Goal: Book appointment/travel/reservation

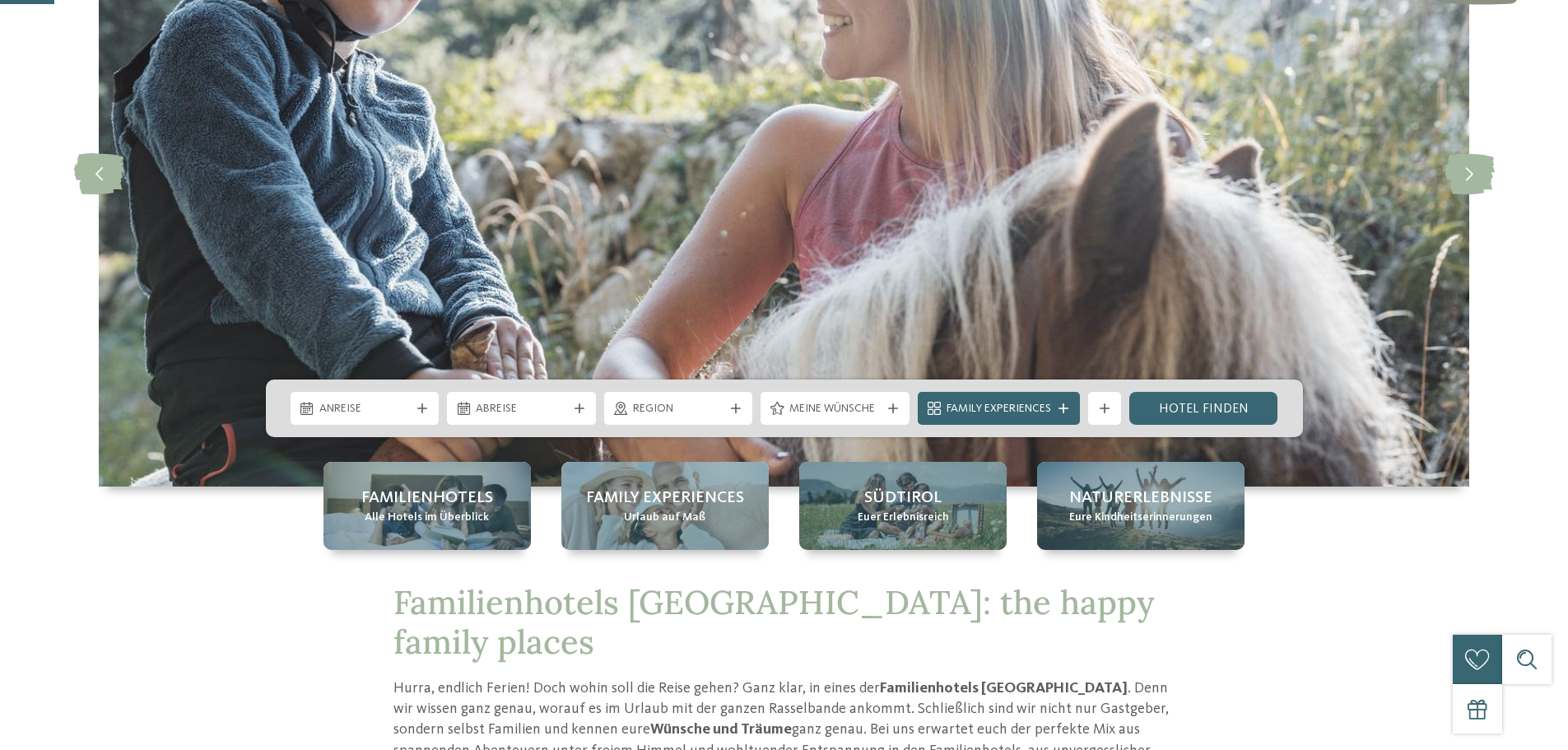
scroll to position [247, 0]
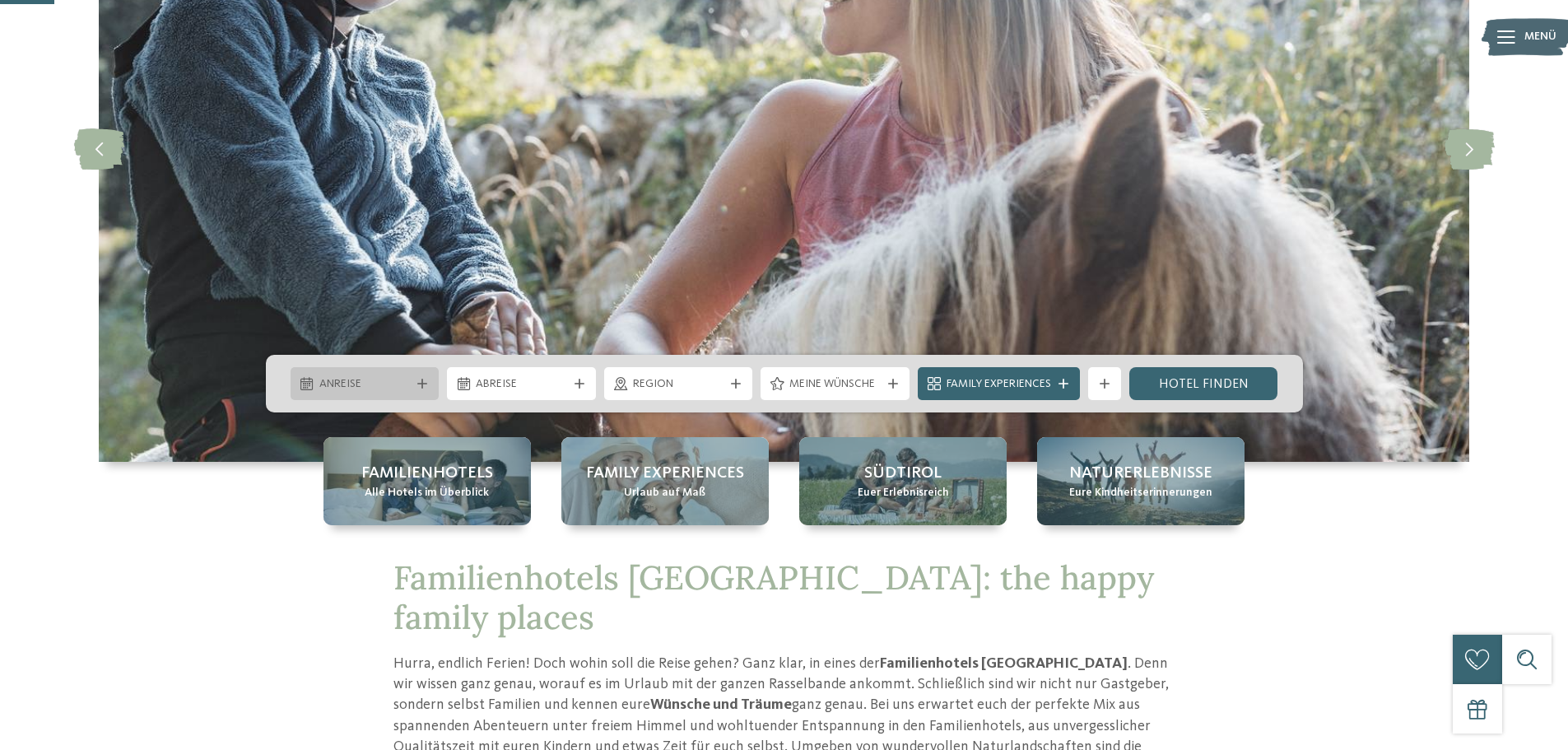
click at [383, 381] on span "Anreise" at bounding box center [365, 384] width 92 height 17
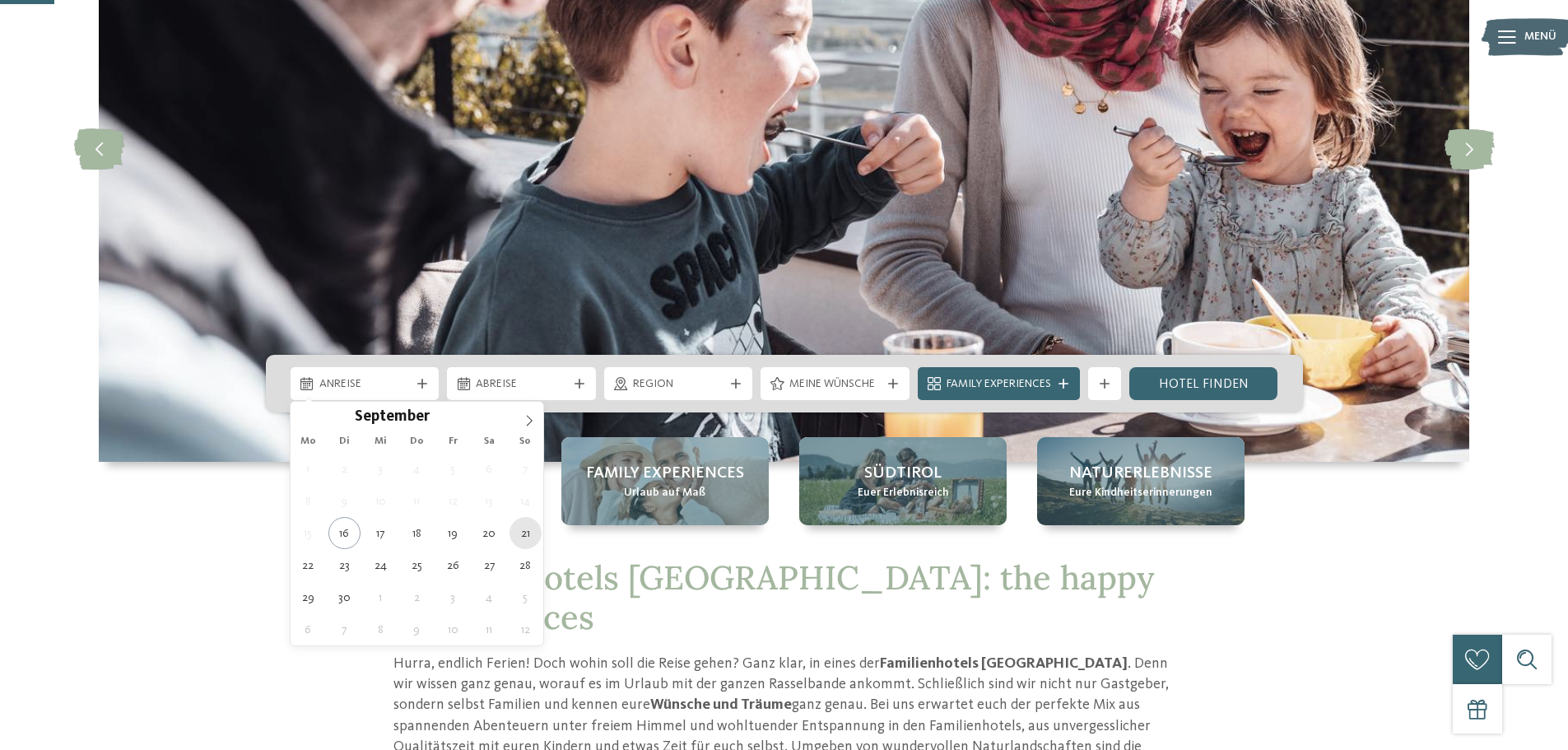
type div "[DATE]"
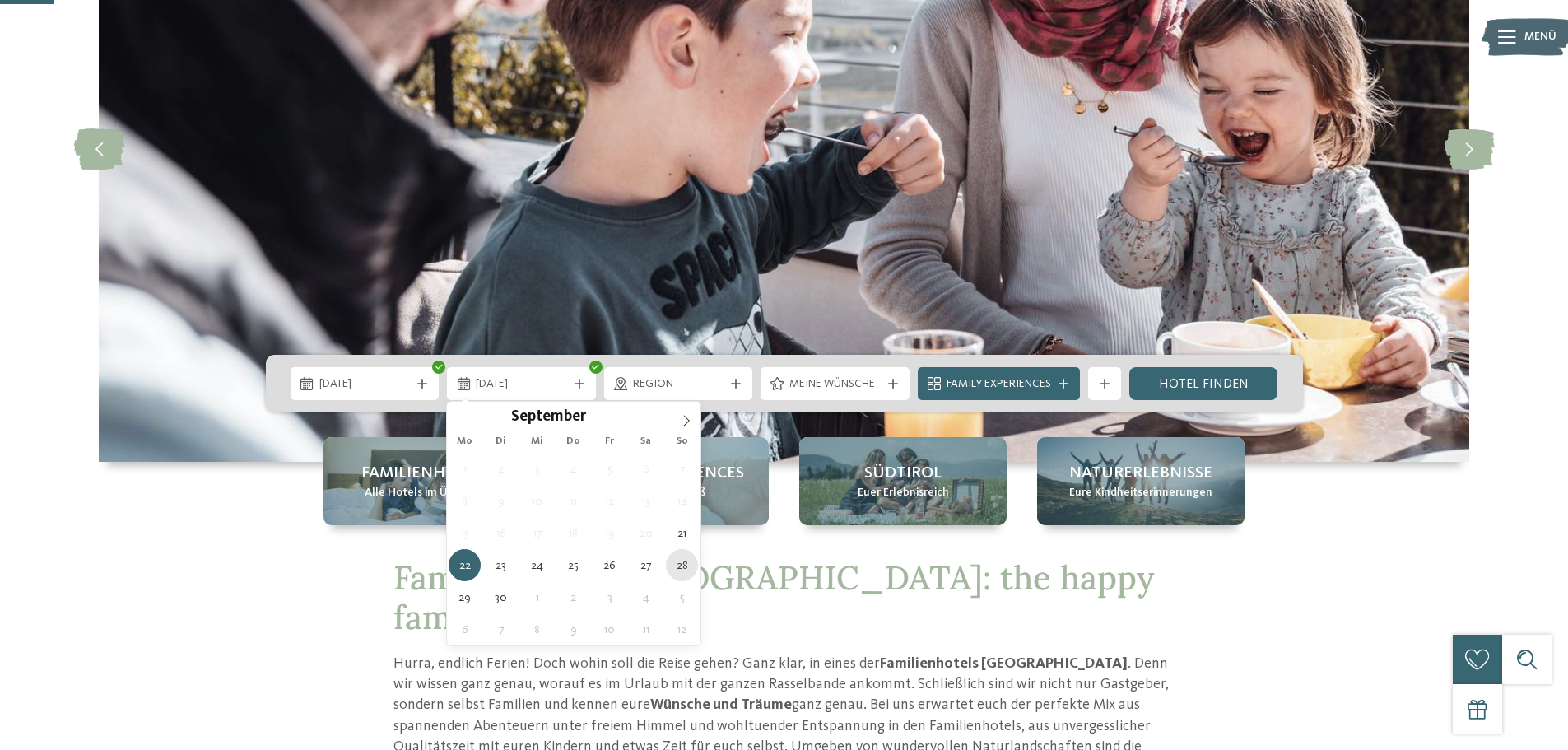
type div "[DATE]"
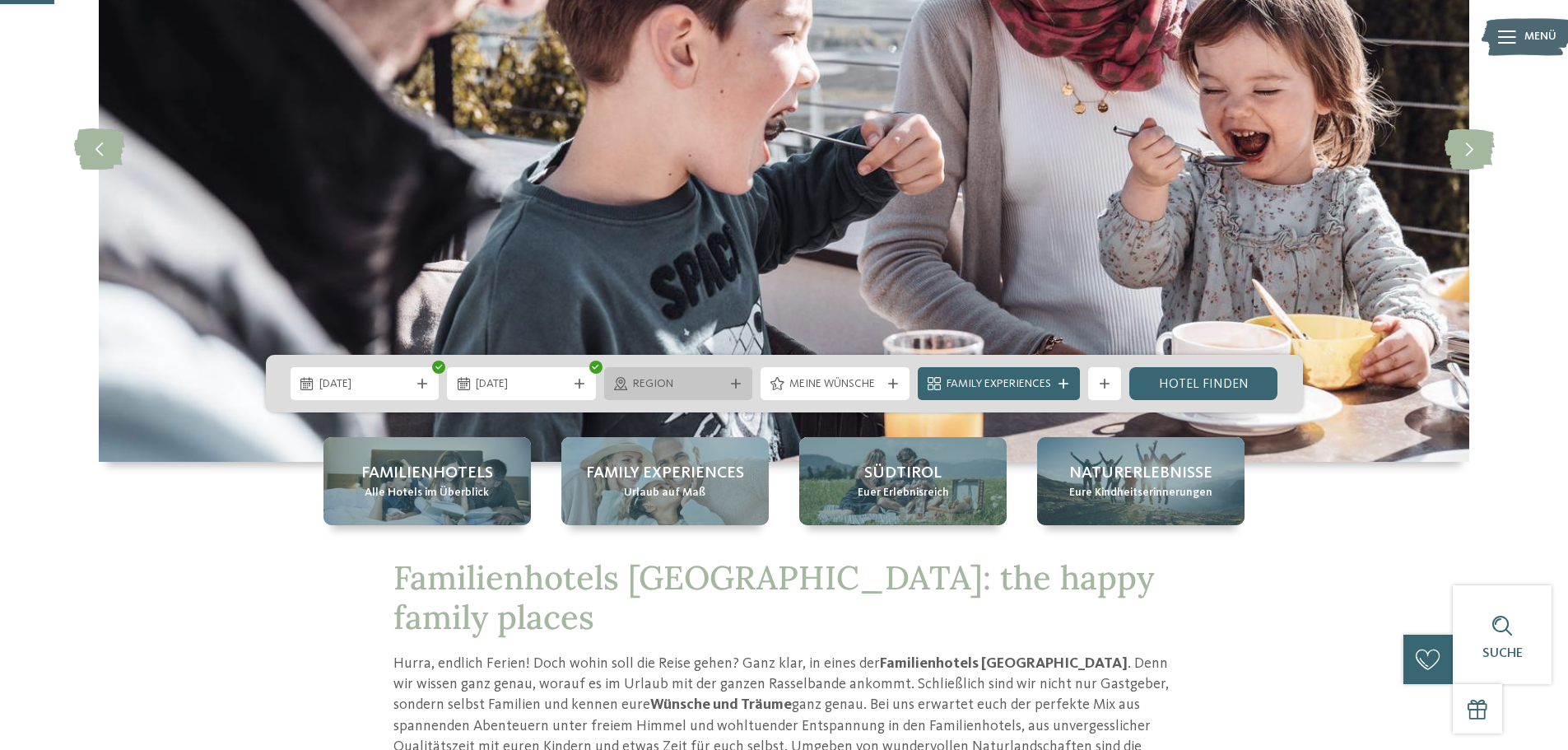
click at [664, 388] on span "Region" at bounding box center [679, 384] width 92 height 17
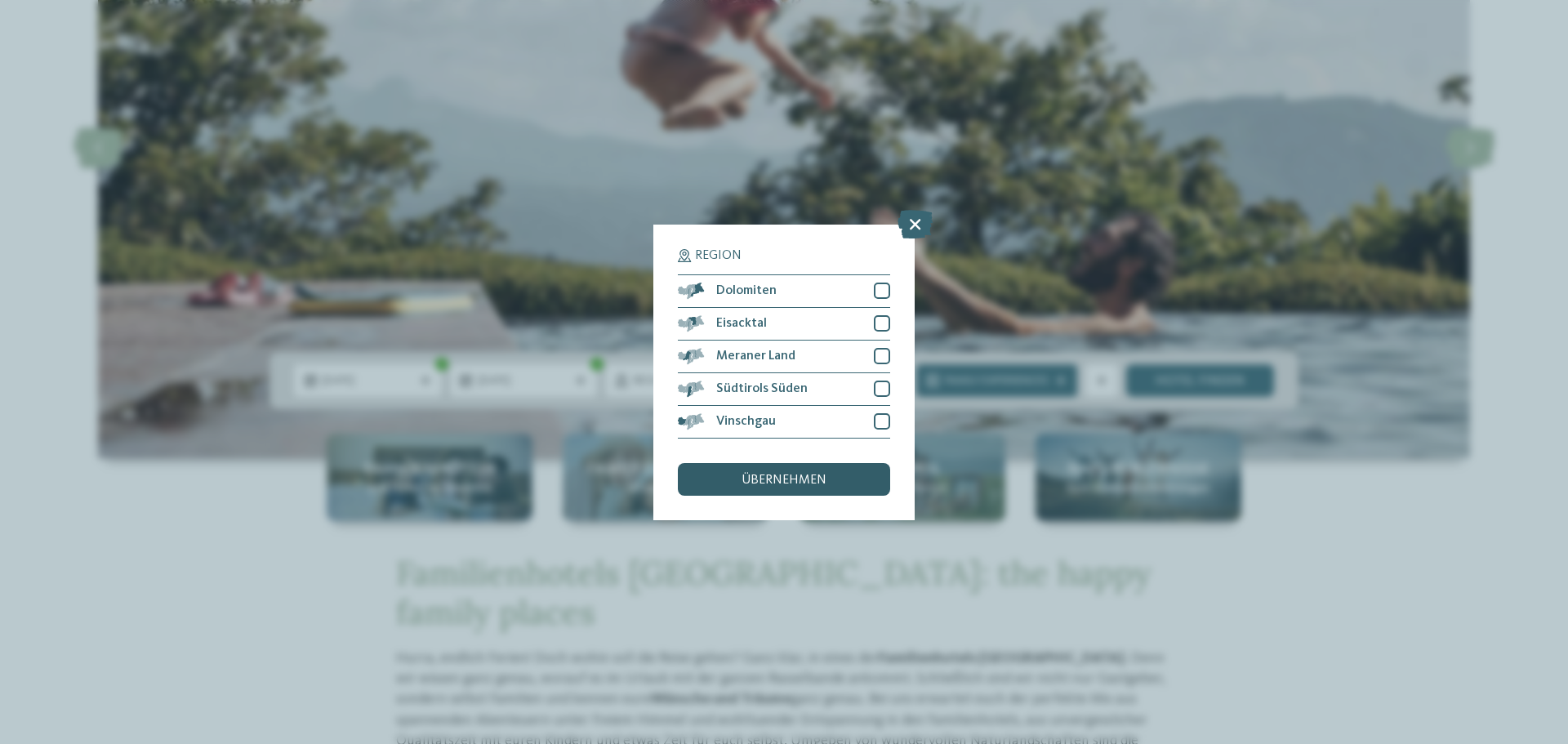
click at [721, 482] on div "übernehmen" at bounding box center [783, 479] width 212 height 33
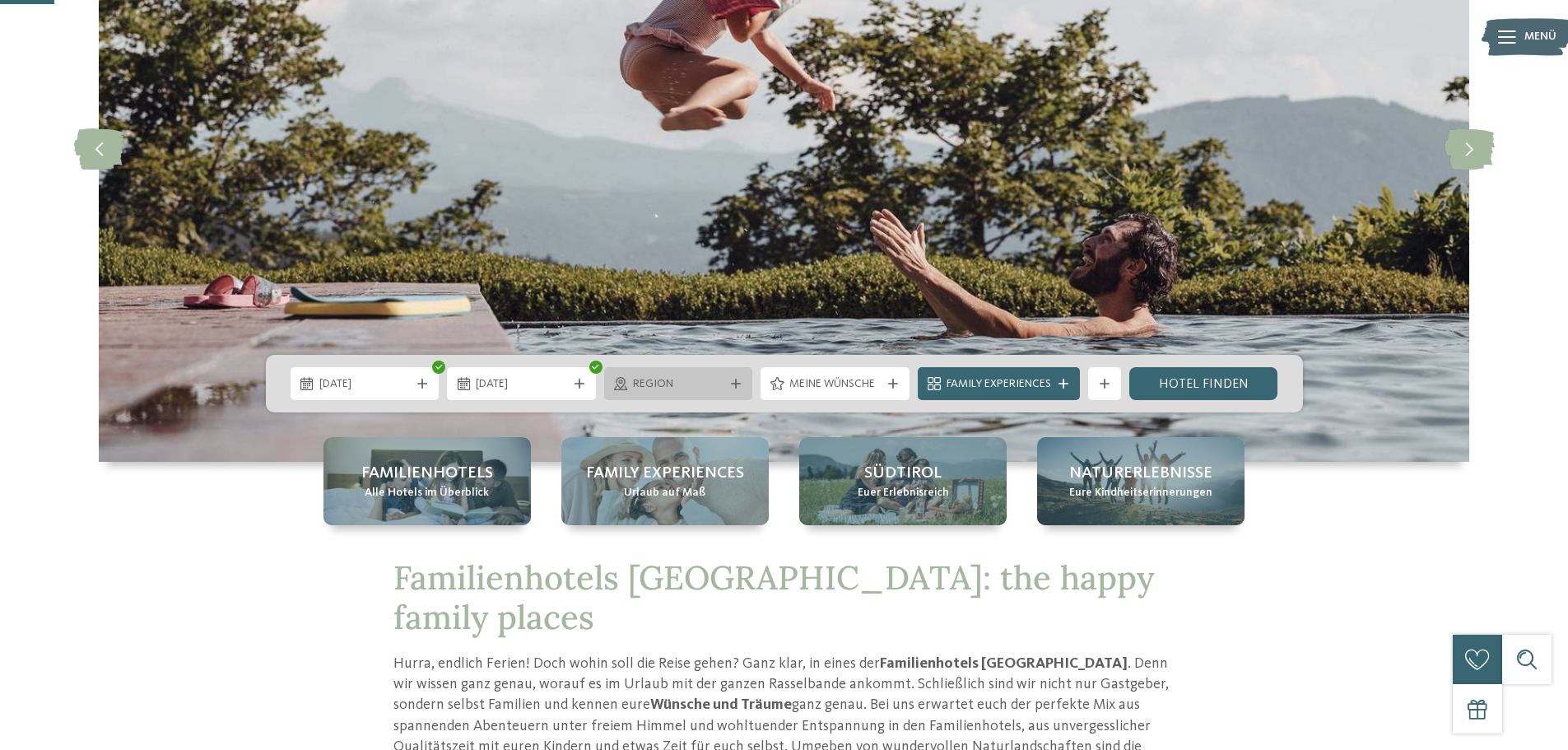
click at [667, 391] on span "Region" at bounding box center [679, 384] width 92 height 17
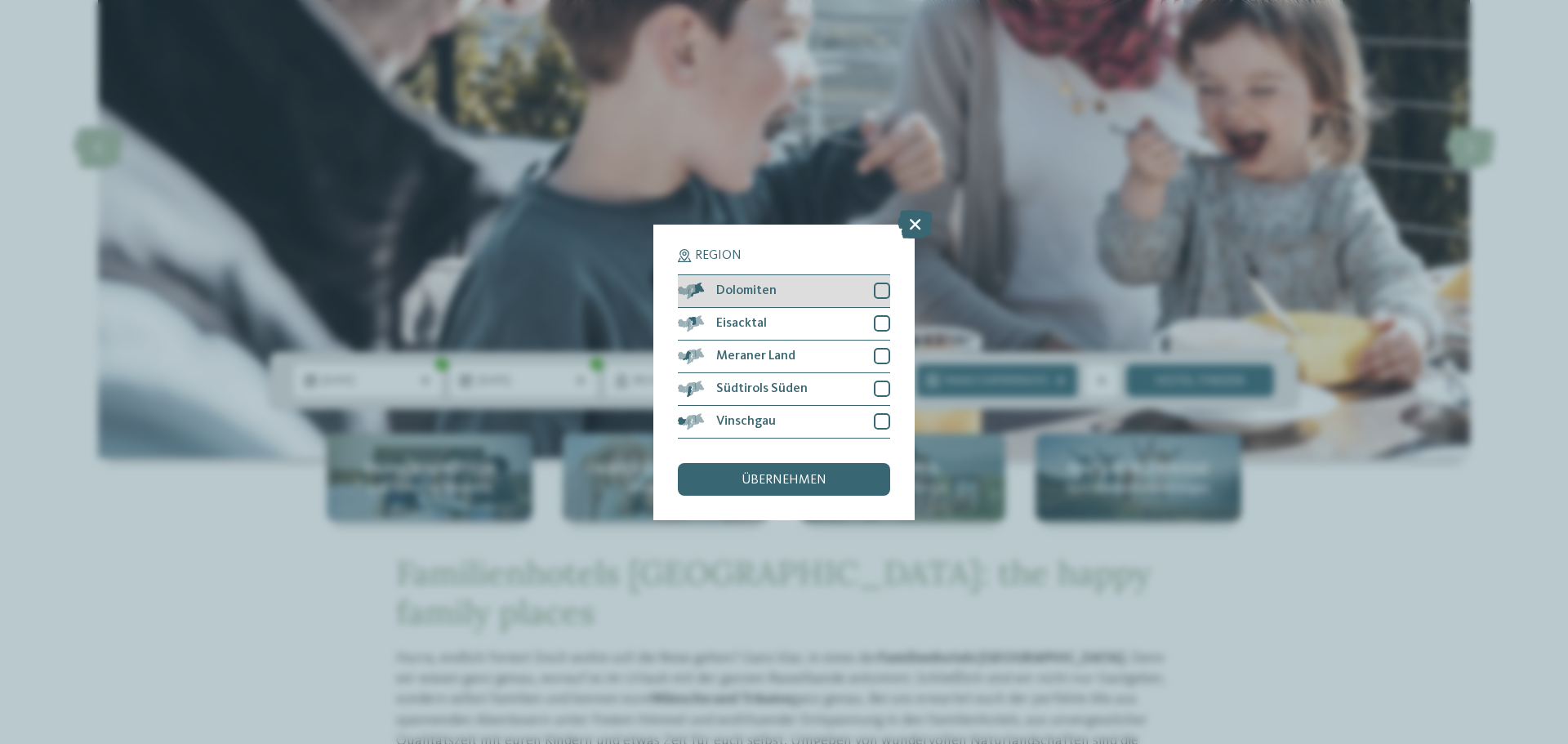
click at [879, 291] on div at bounding box center [882, 290] width 16 height 16
drag, startPoint x: 877, startPoint y: 312, endPoint x: 880, endPoint y: 341, distance: 29.2
click at [877, 314] on div "Eisacktal" at bounding box center [783, 324] width 212 height 33
click at [880, 344] on div "Meraner Land" at bounding box center [783, 357] width 212 height 33
click at [878, 388] on div at bounding box center [882, 388] width 16 height 16
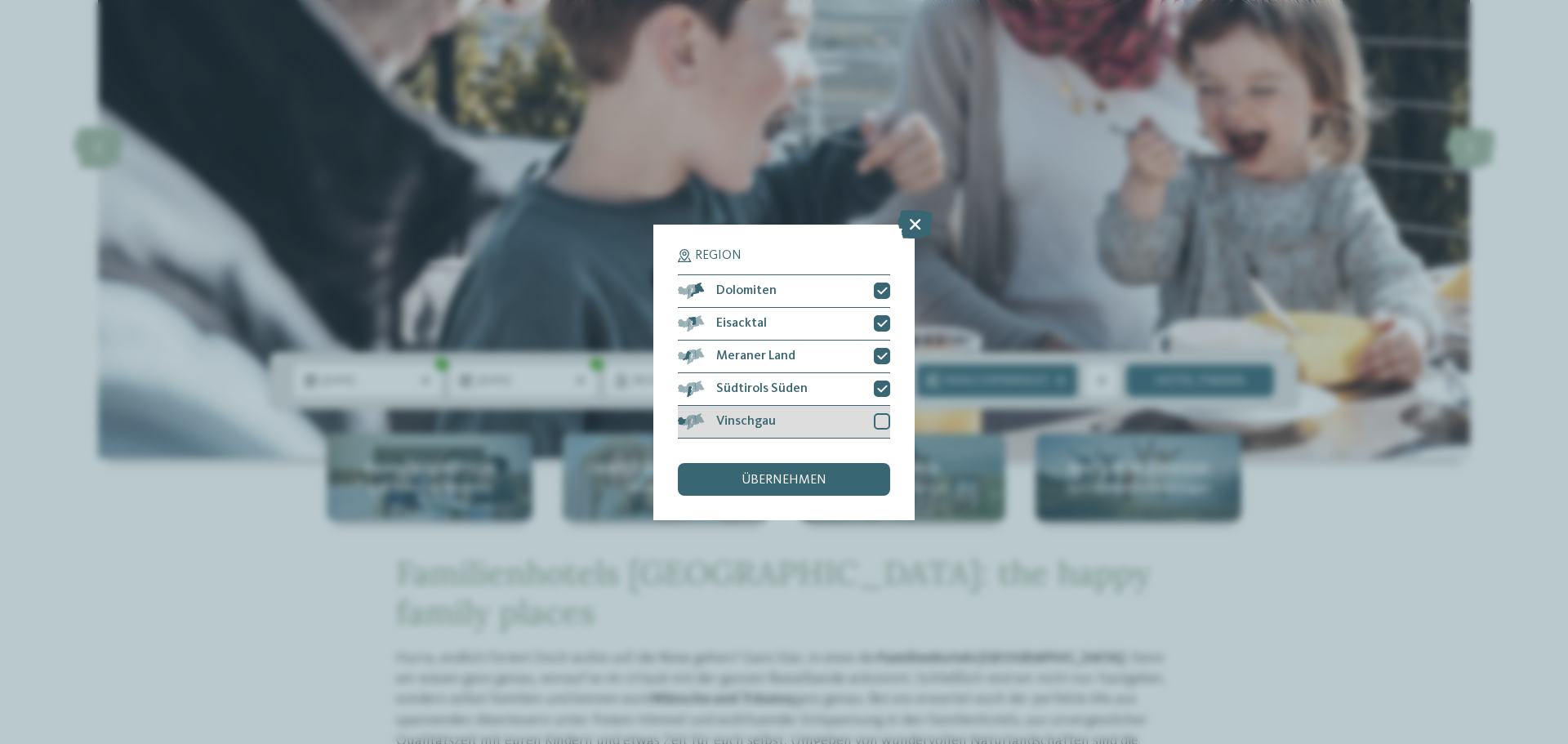
click at [887, 421] on div at bounding box center [882, 421] width 16 height 16
click at [848, 483] on div "übernehmen" at bounding box center [783, 479] width 212 height 33
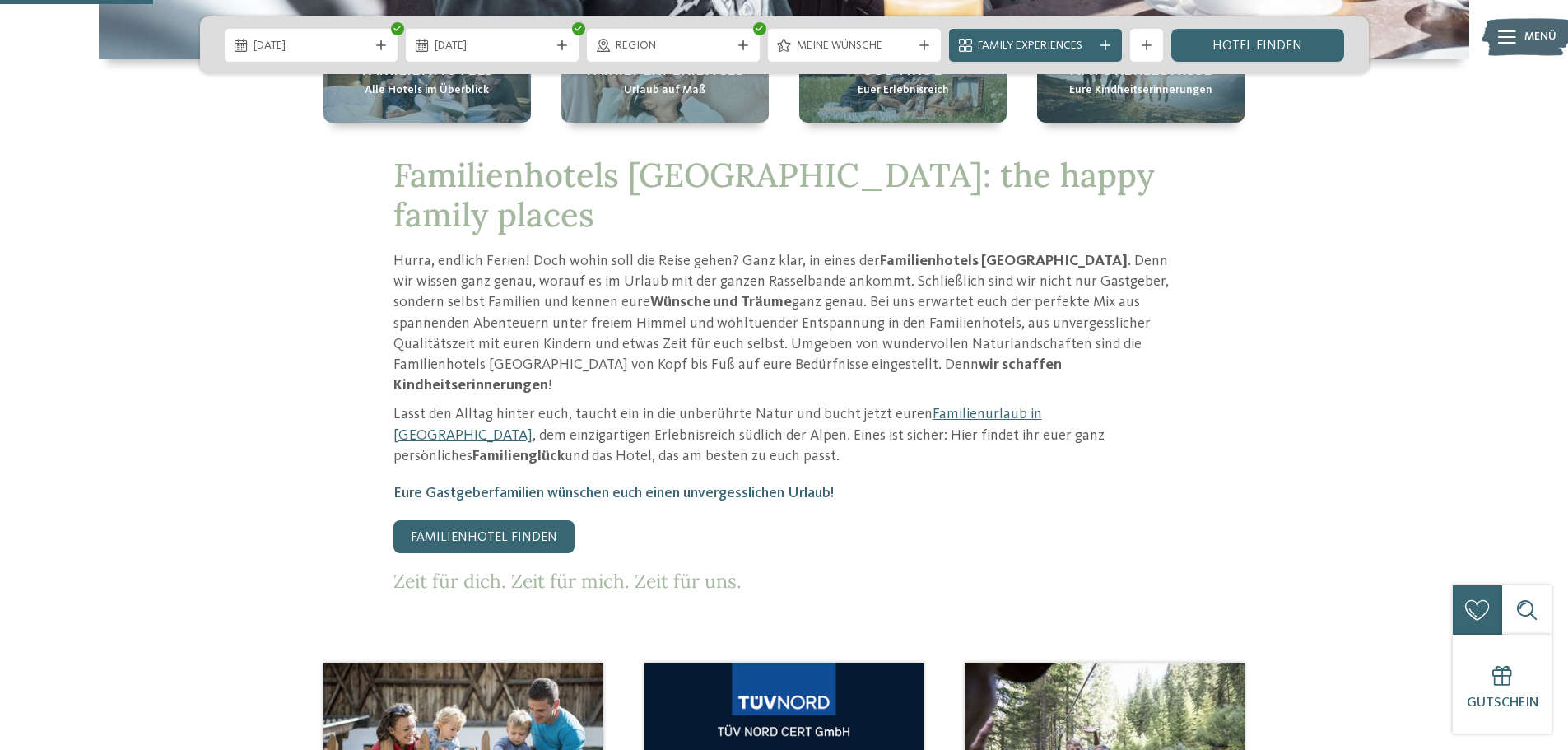
scroll to position [740, 0]
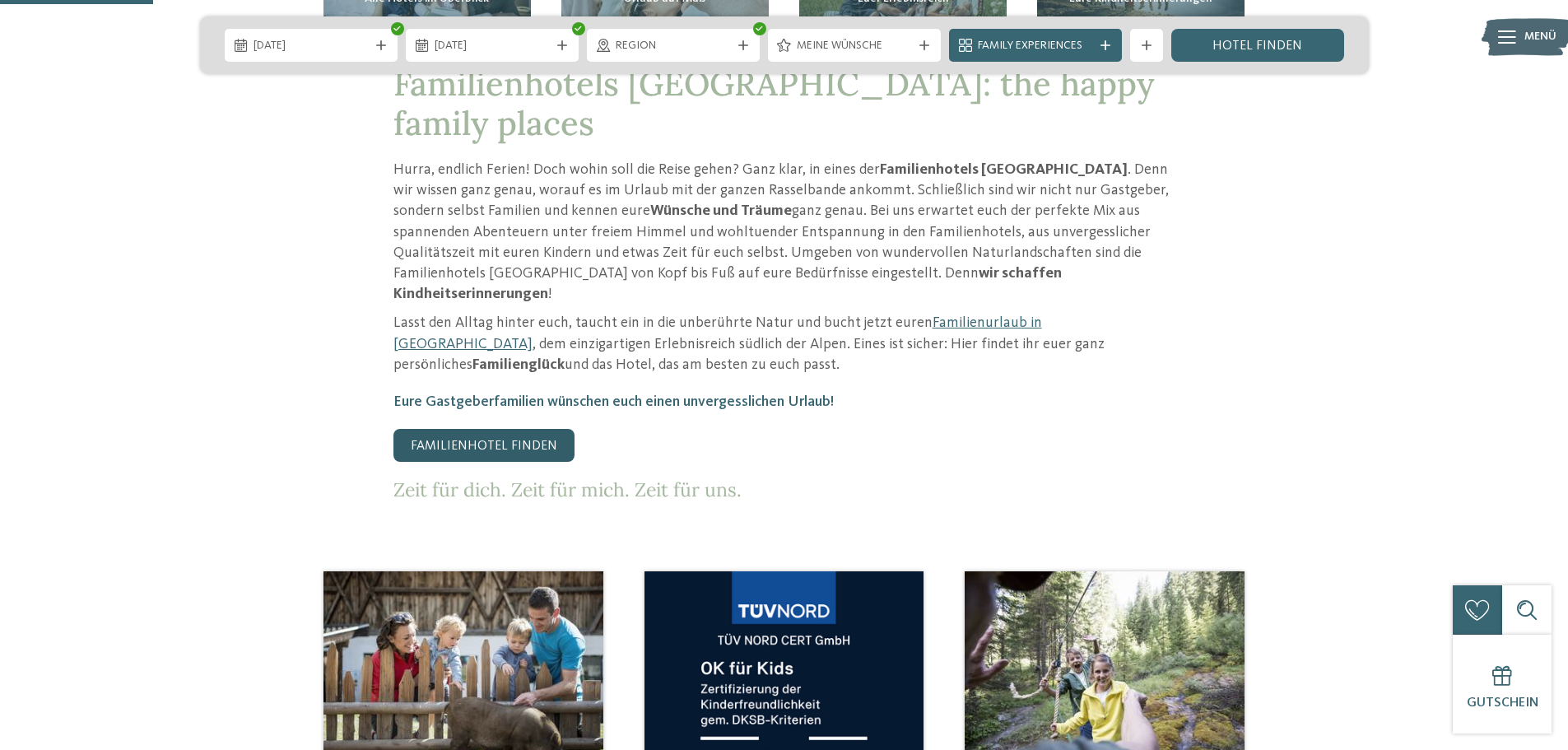
click at [491, 429] on link "Familienhotel finden" at bounding box center [484, 446] width 181 height 33
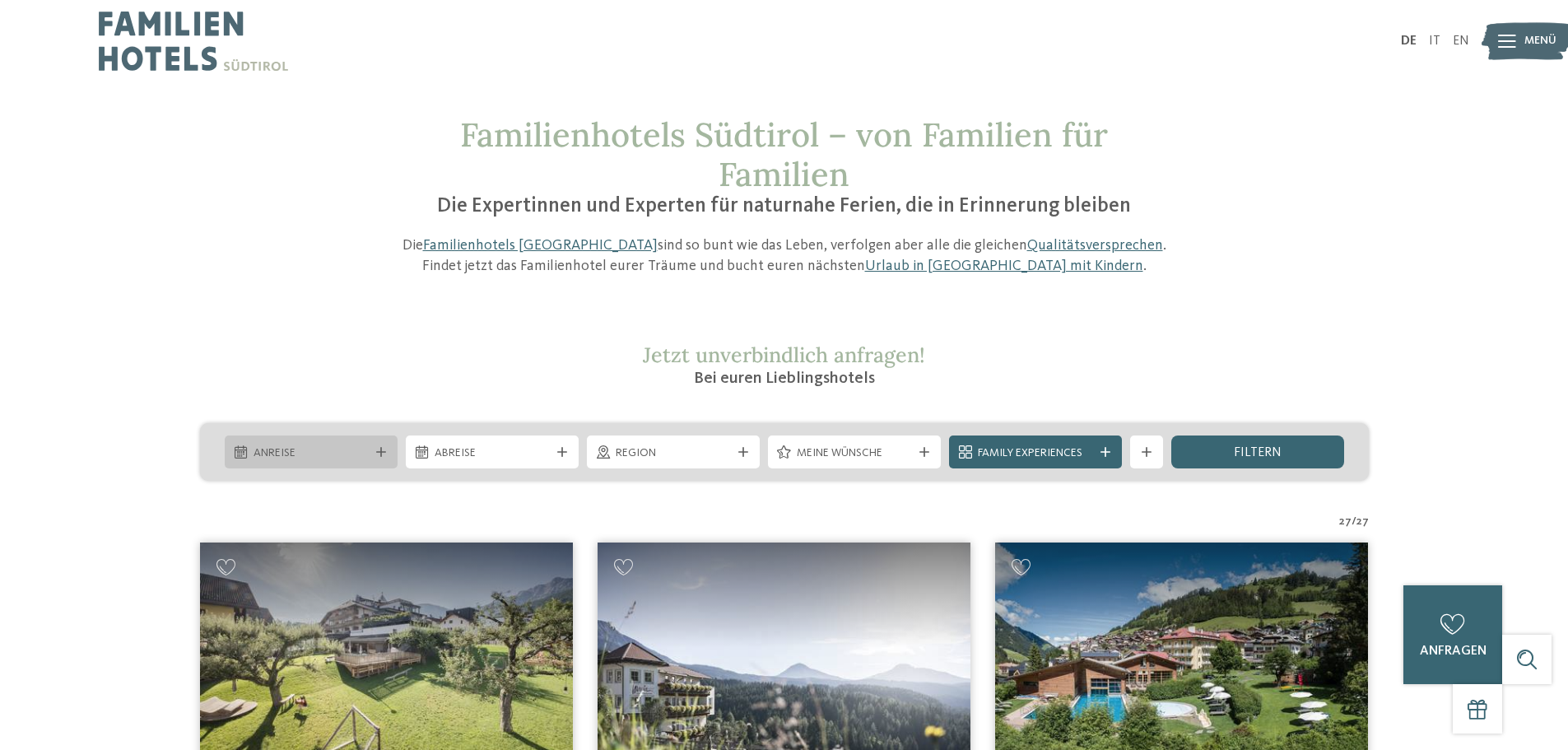
click at [355, 441] on div "Anreise" at bounding box center [310, 452] width 173 height 33
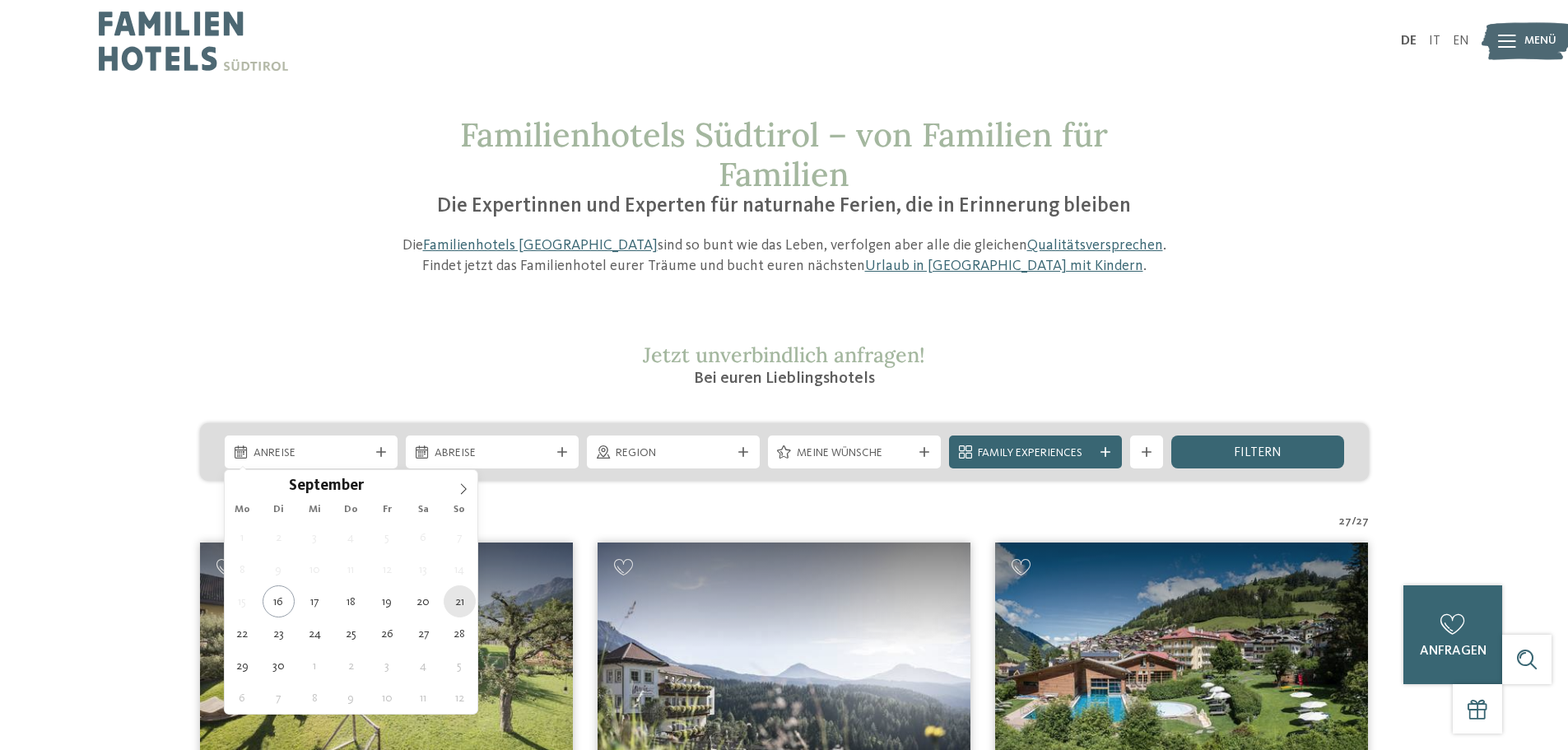
type div "[DATE]"
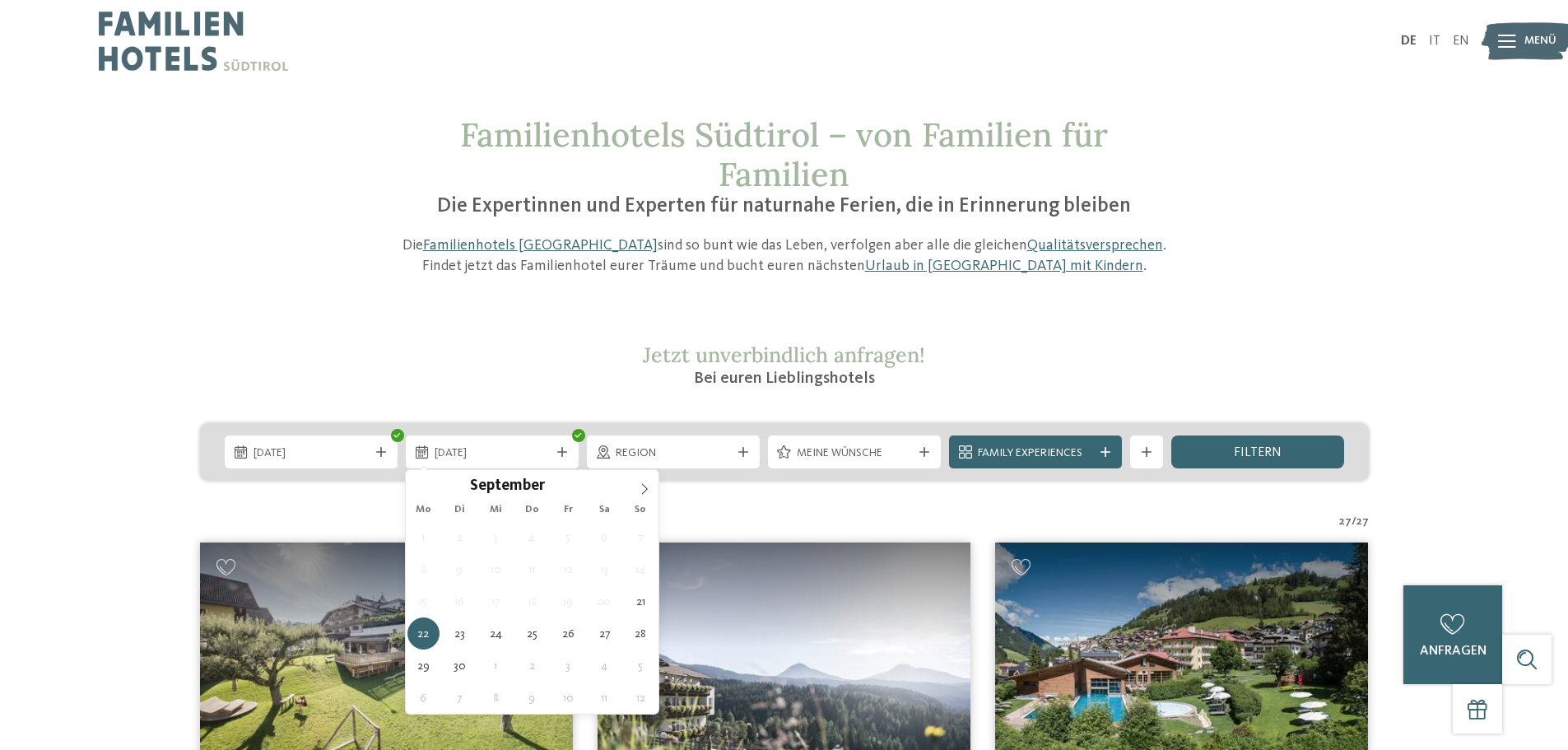
type div "[DATE]"
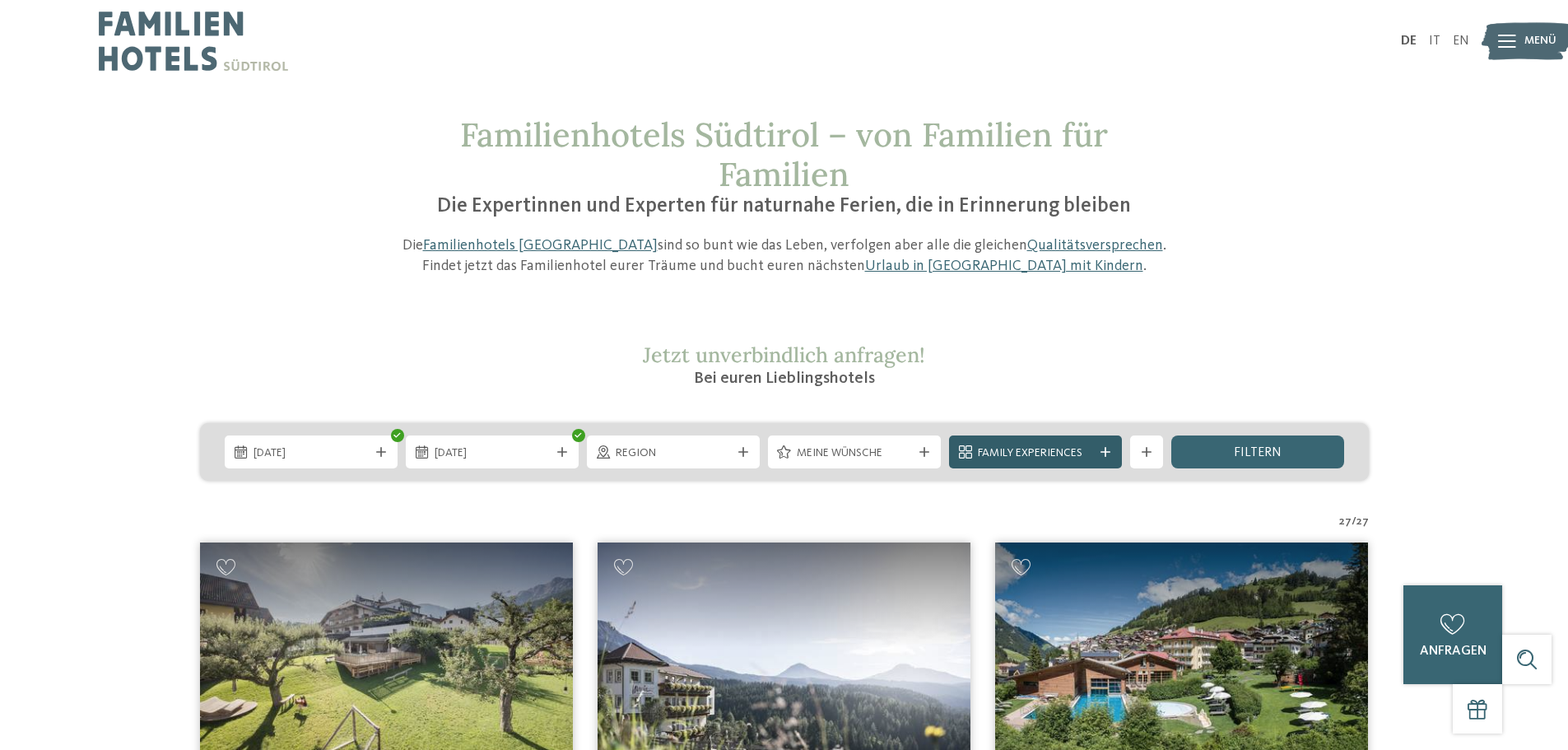
click at [1045, 453] on span "Family Experiences" at bounding box center [1035, 453] width 115 height 17
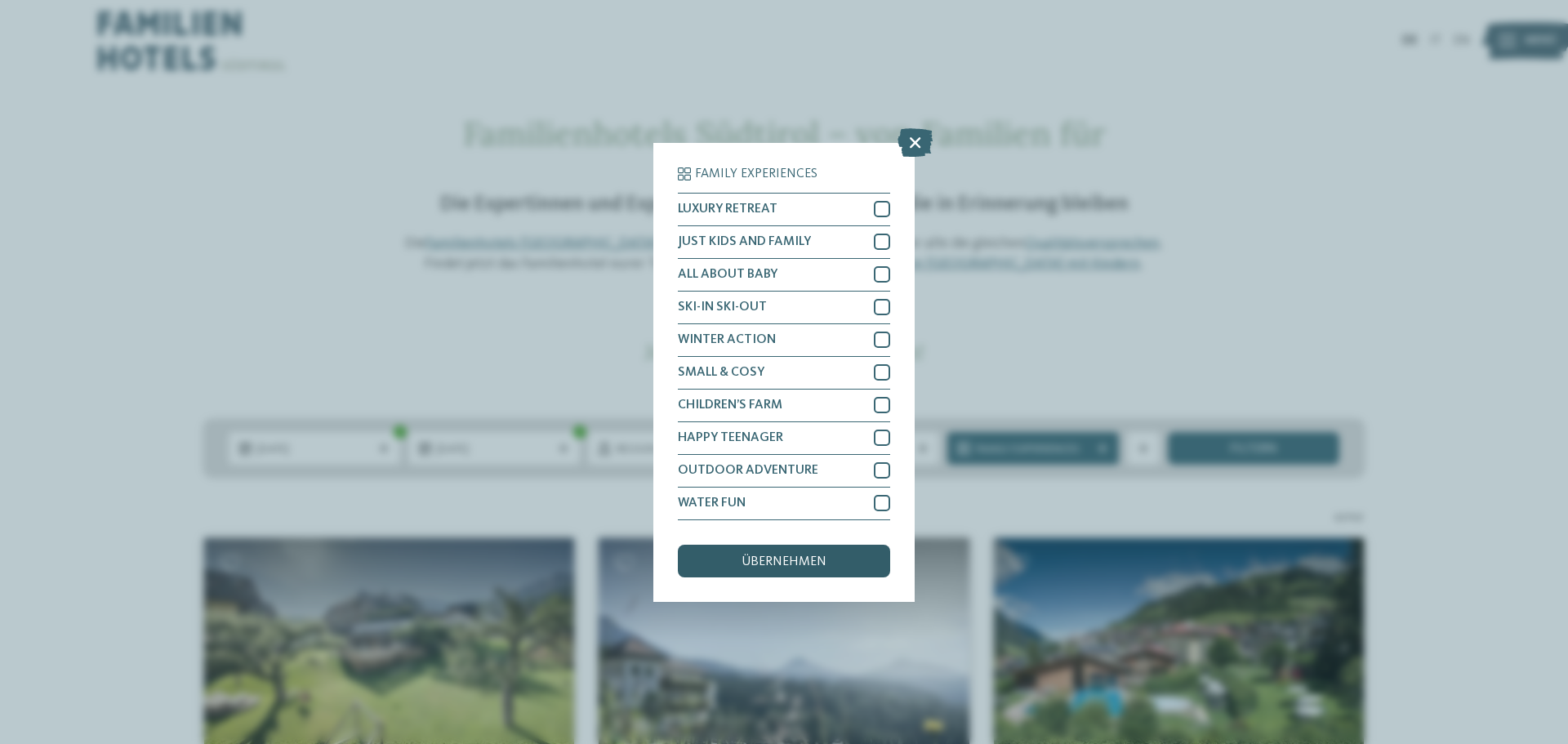
click at [856, 565] on div "übernehmen" at bounding box center [783, 561] width 212 height 33
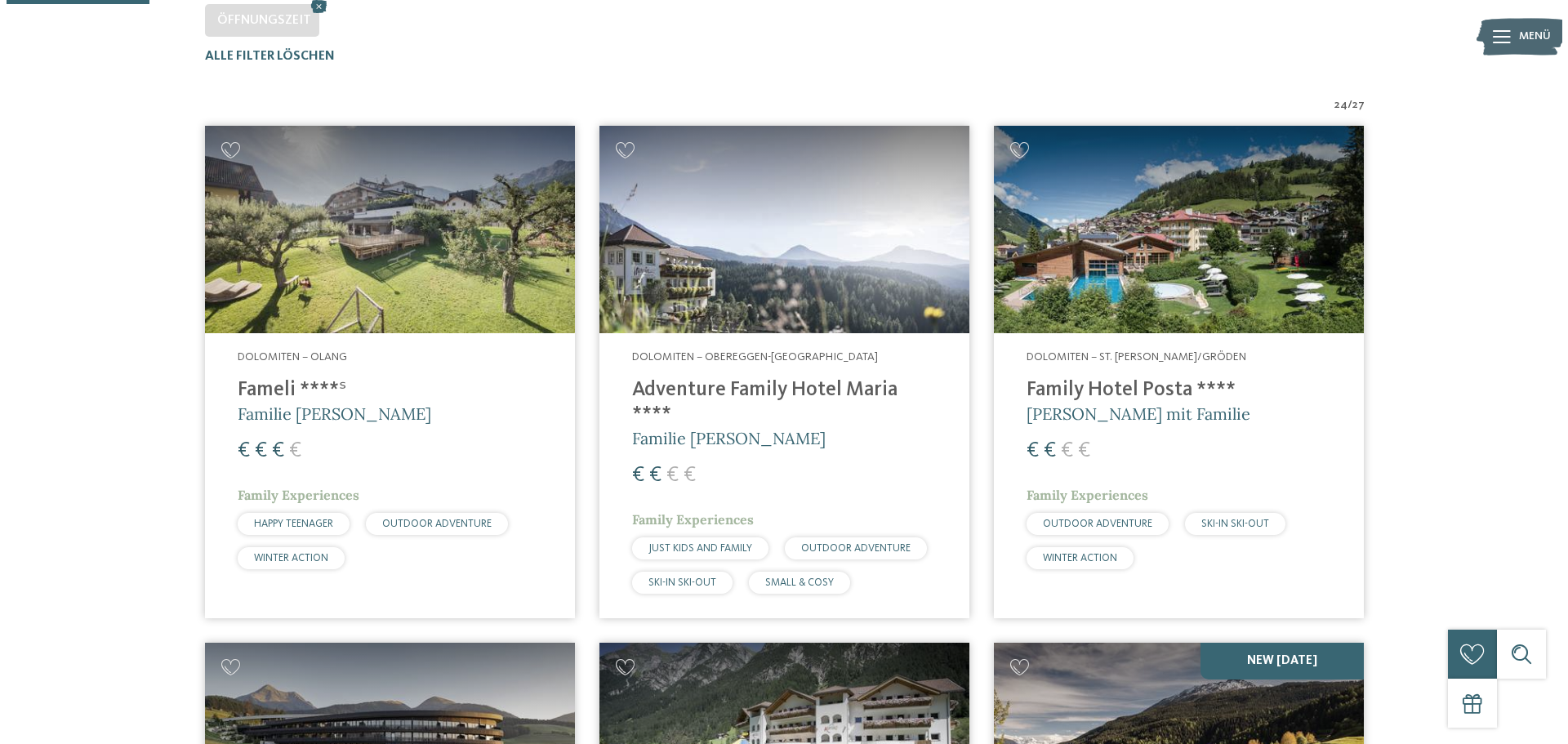
scroll to position [535, 0]
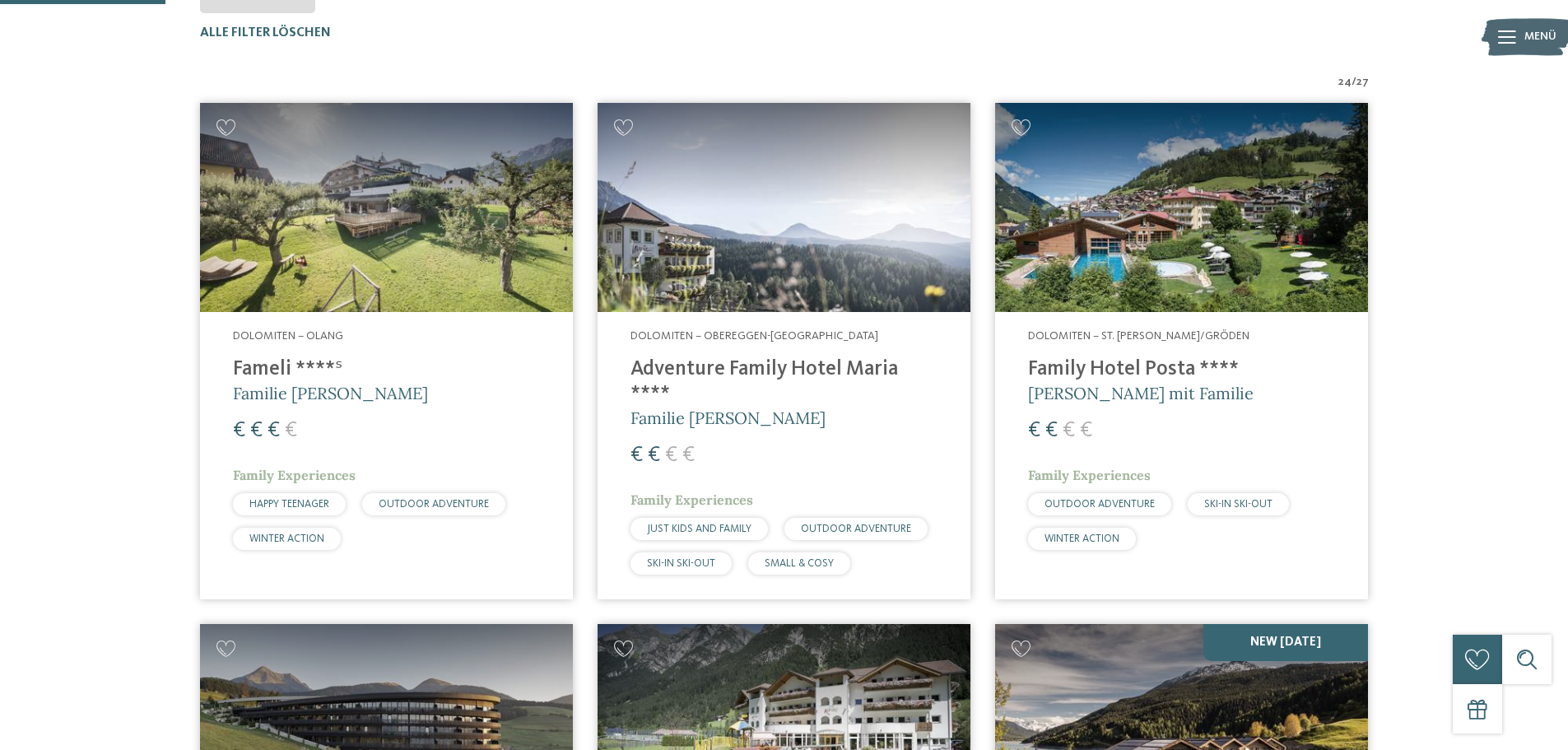
click at [415, 329] on address "Dolomiten – Olang" at bounding box center [386, 336] width 307 height 17
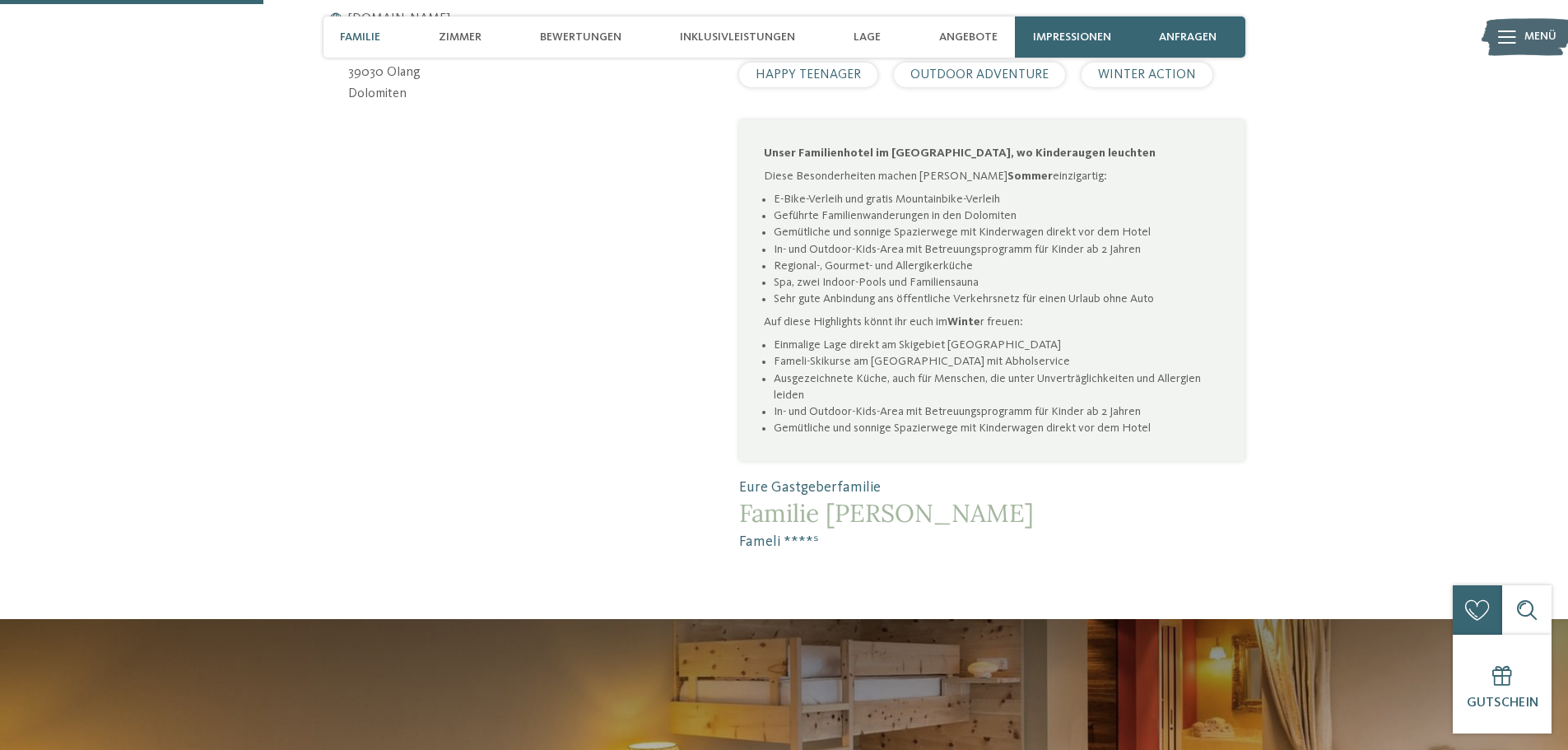
scroll to position [987, 0]
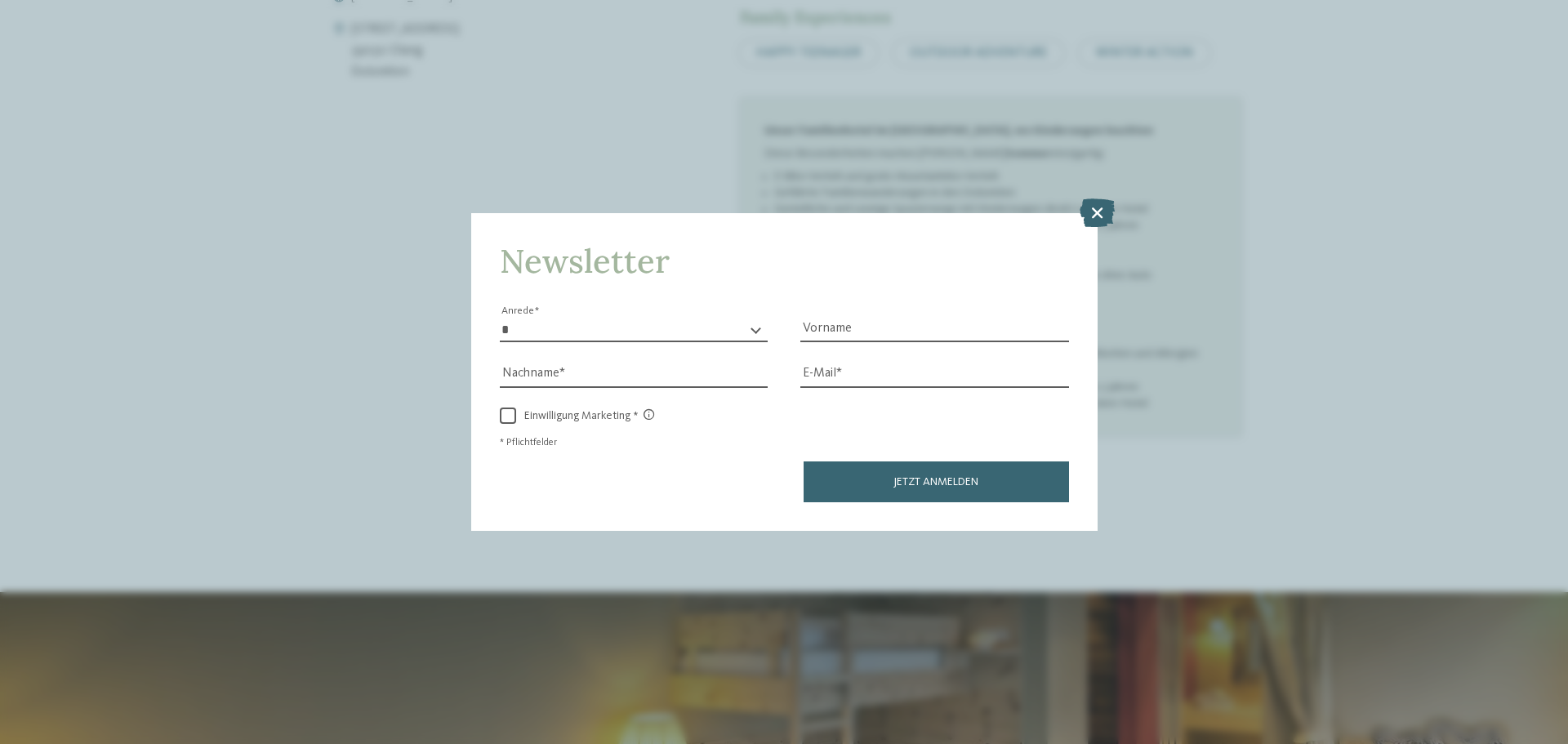
click at [1110, 206] on icon at bounding box center [1097, 213] width 35 height 29
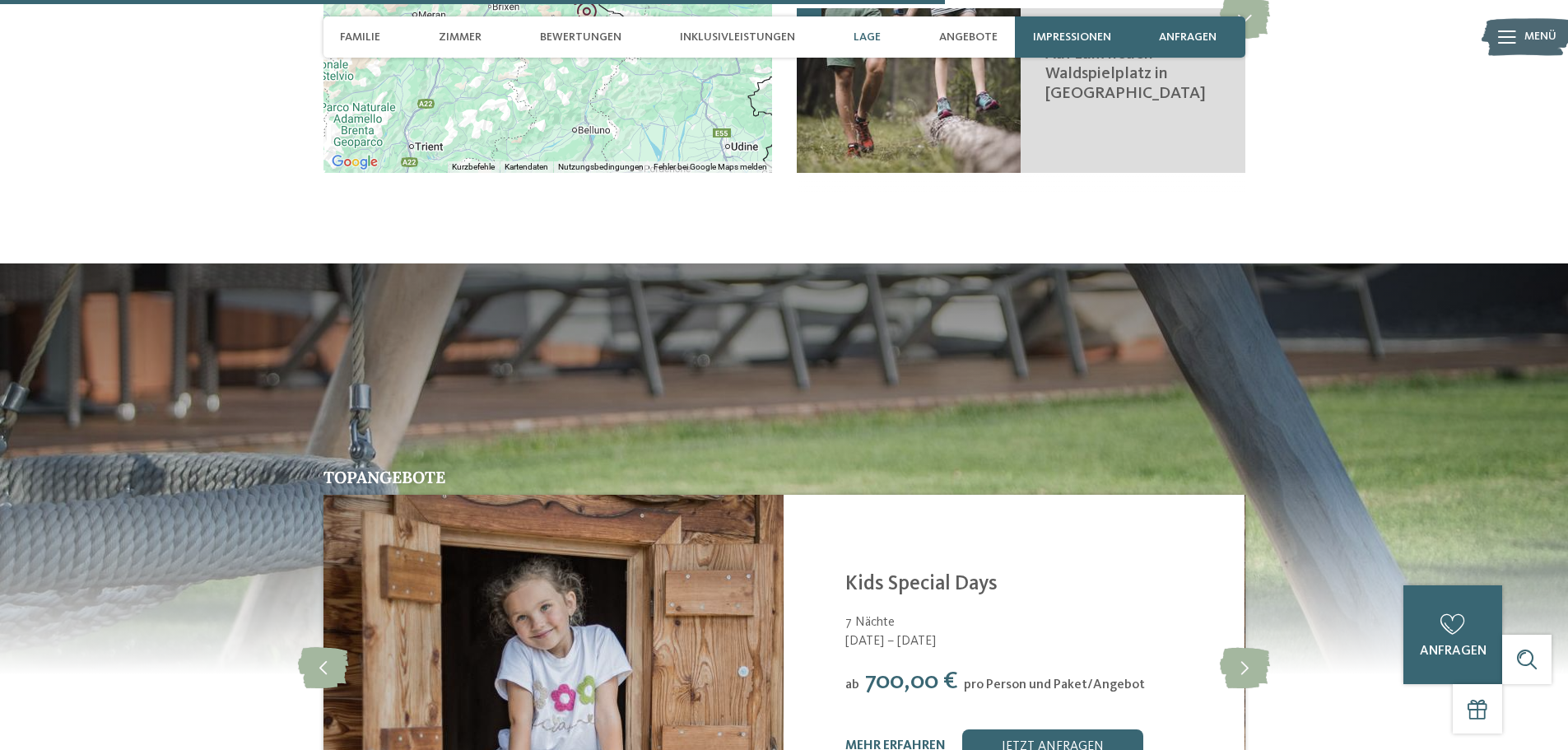
scroll to position [3455, 0]
